Goal: Check status: Check status

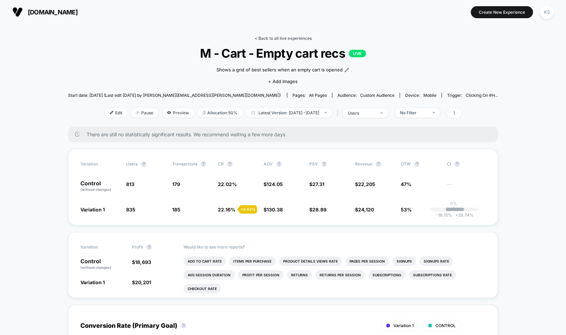
click at [264, 37] on link "< Back to all live experiences" at bounding box center [283, 38] width 57 height 5
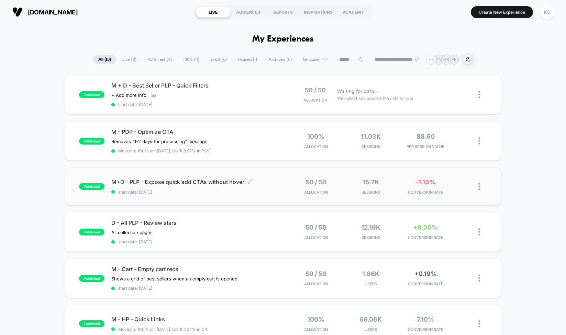
click at [257, 190] on span "start date: [DATE]" at bounding box center [196, 192] width 171 height 5
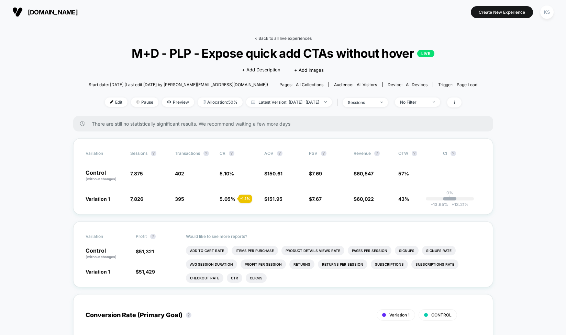
click at [263, 38] on link "< Back to all live experiences" at bounding box center [283, 38] width 57 height 5
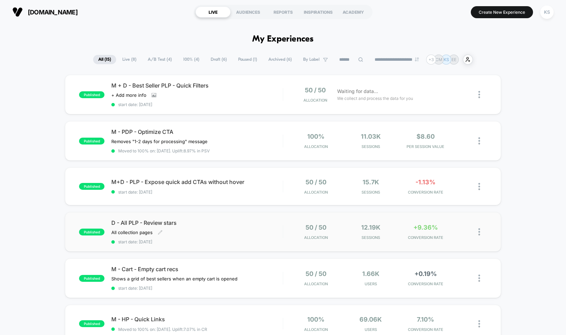
click at [234, 228] on div "D - All PLP - Review stars All collection pages﻿ Click to edit experience detai…" at bounding box center [196, 232] width 171 height 25
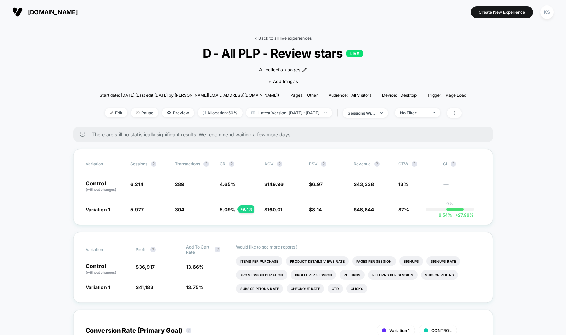
click at [257, 38] on link "< Back to all live experiences" at bounding box center [283, 38] width 57 height 5
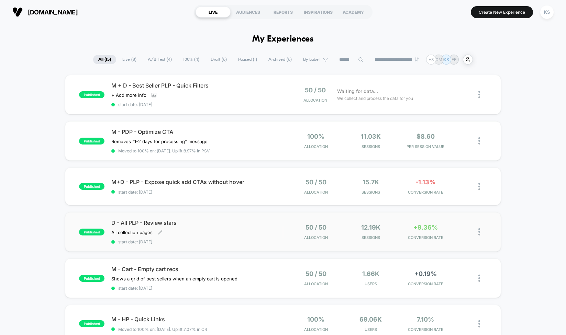
click at [230, 225] on div "D - All PLP - Review stars All collection pages﻿ Click to edit experience detai…" at bounding box center [196, 232] width 171 height 25
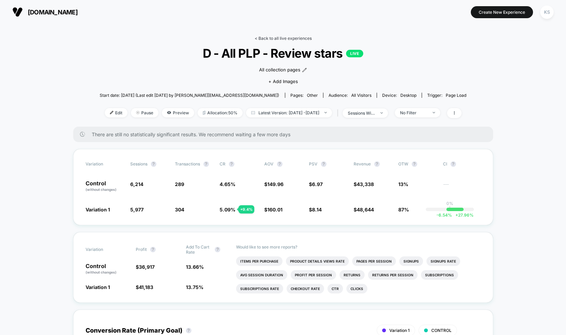
click at [261, 40] on link "< Back to all live experiences" at bounding box center [283, 38] width 57 height 5
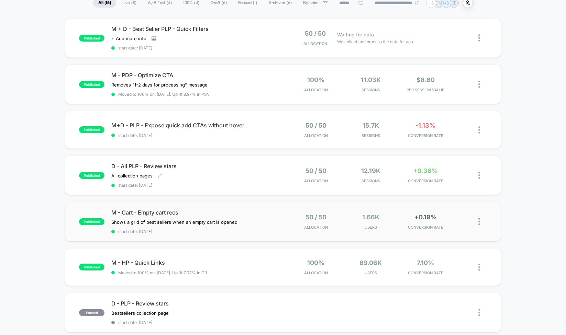
scroll to position [66, 0]
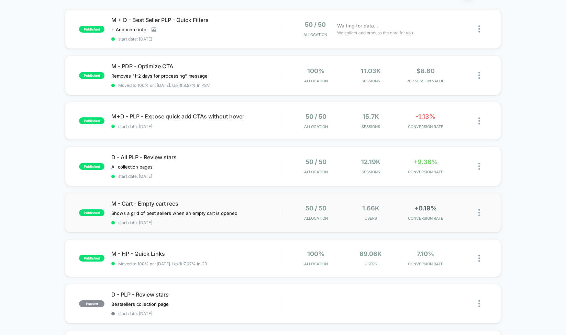
click at [251, 224] on div "published M - Cart - Empty cart recs Shows a grid of best sellers when an empty…" at bounding box center [283, 213] width 436 height 40
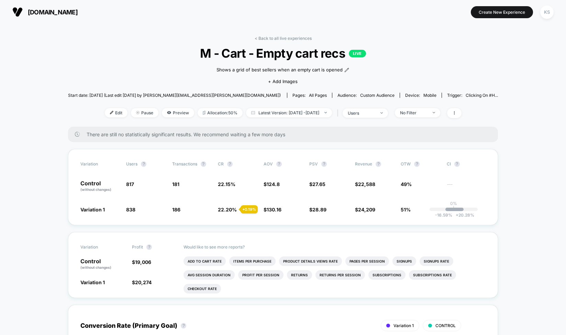
click at [256, 38] on link "< Back to all live experiences" at bounding box center [283, 38] width 57 height 5
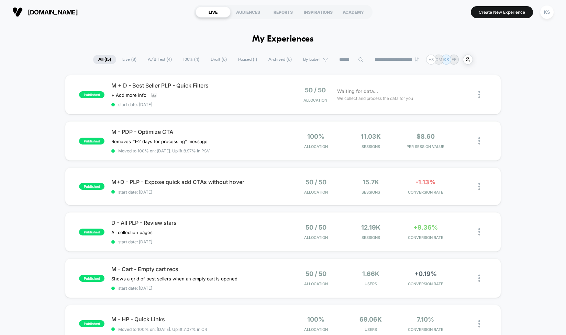
click at [156, 56] on span "A/B Test ( 4 )" at bounding box center [160, 59] width 34 height 9
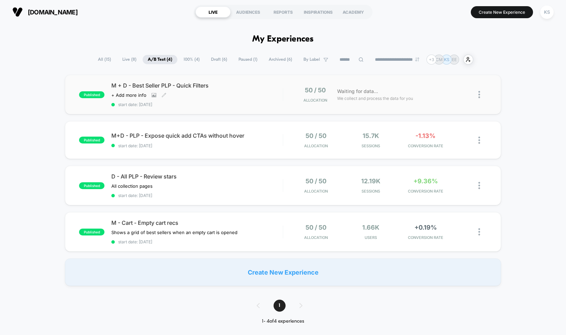
click at [234, 102] on span "start date: [DATE]" at bounding box center [196, 104] width 171 height 5
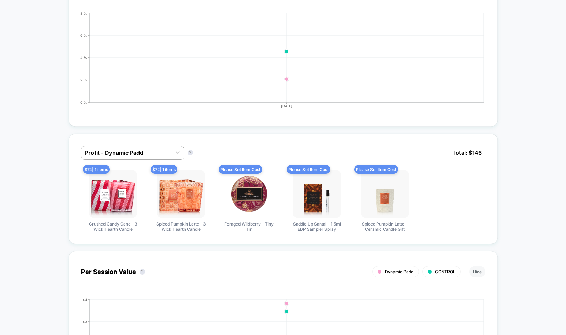
scroll to position [445, 0]
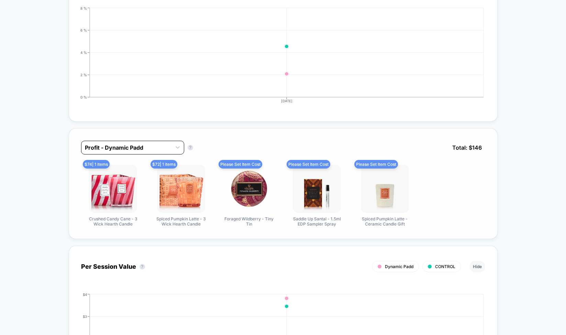
click at [142, 144] on div at bounding box center [126, 148] width 83 height 8
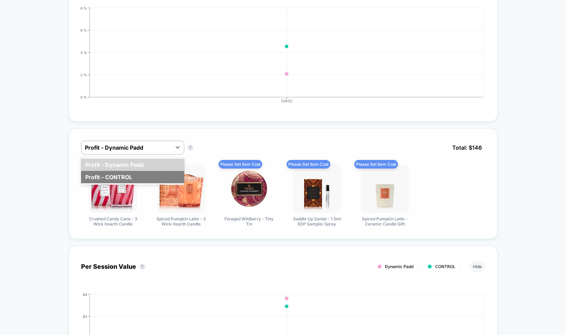
click at [135, 173] on div "Profit - CONTROL" at bounding box center [132, 177] width 103 height 12
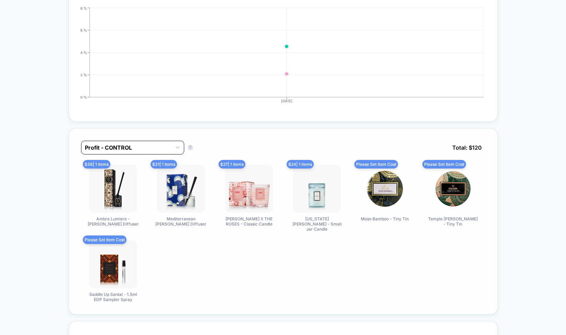
click at [139, 150] on div at bounding box center [126, 148] width 83 height 8
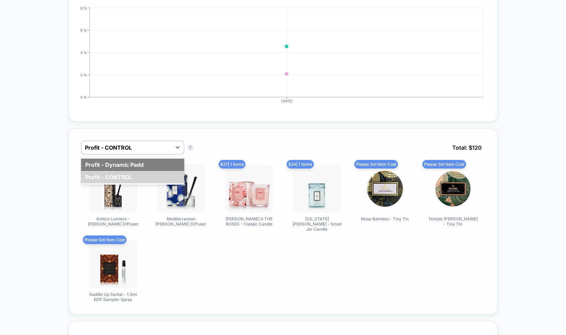
click at [133, 160] on div "Profit - Dynamic Padd" at bounding box center [132, 165] width 103 height 12
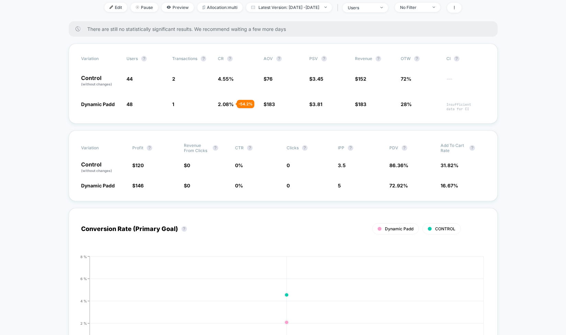
scroll to position [0, 0]
